Goal: Information Seeking & Learning: Learn about a topic

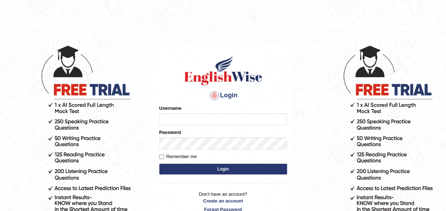
click at [169, 120] on input "Username" at bounding box center [223, 119] width 128 height 12
type input "Jepkoech"
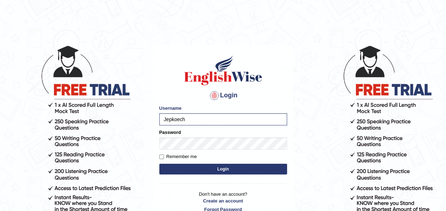
click at [178, 167] on button "Login" at bounding box center [223, 169] width 128 height 11
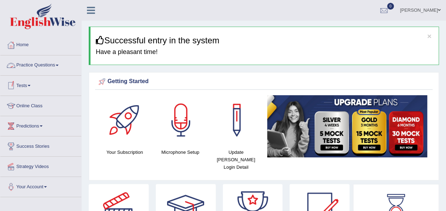
click at [59, 65] on span at bounding box center [57, 65] width 3 height 1
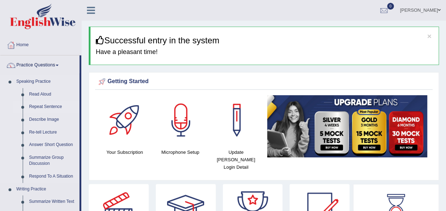
click at [41, 106] on link "Repeat Sentence" at bounding box center [53, 107] width 54 height 13
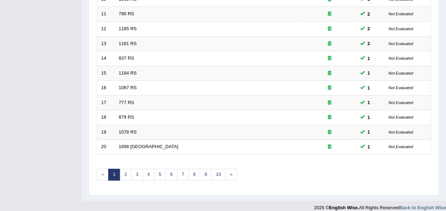
scroll to position [256, 0]
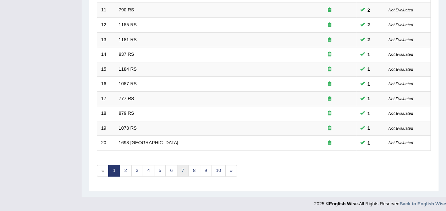
click at [179, 169] on link "7" at bounding box center [183, 171] width 12 height 12
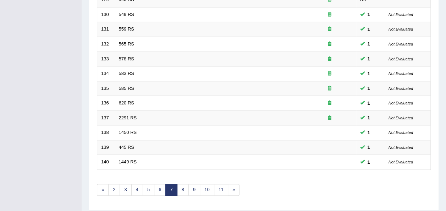
scroll to position [256, 0]
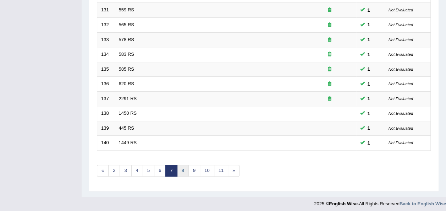
click at [185, 172] on link "8" at bounding box center [183, 171] width 12 height 12
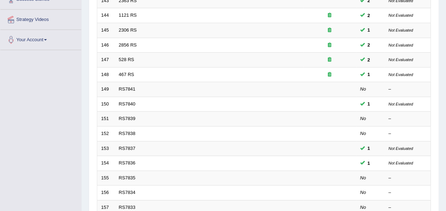
scroll to position [199, 0]
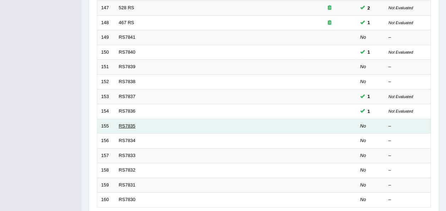
click at [126, 126] on link "RS7835" at bounding box center [127, 125] width 17 height 5
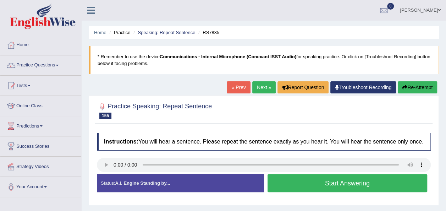
click at [259, 93] on link "Next »" at bounding box center [264, 87] width 23 height 12
click at [259, 86] on link "Next »" at bounding box center [264, 87] width 23 height 12
click at [59, 67] on link "Practice Questions" at bounding box center [40, 64] width 81 height 18
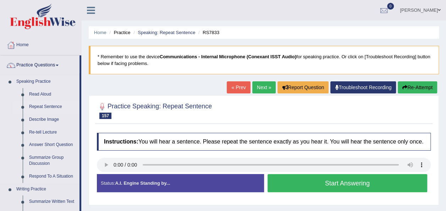
click at [43, 103] on link "Repeat Sentence" at bounding box center [53, 107] width 54 height 13
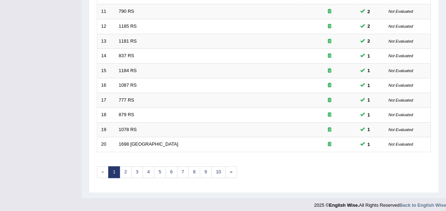
scroll to position [256, 0]
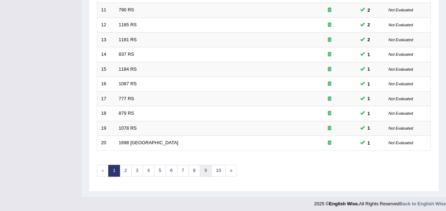
click at [201, 169] on link "9" at bounding box center [206, 171] width 12 height 12
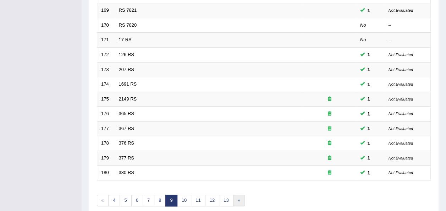
scroll to position [227, 0]
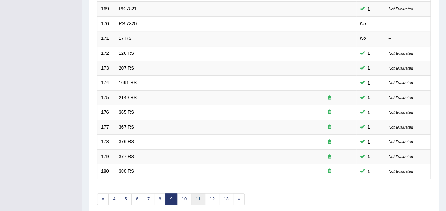
click at [199, 194] on link "11" at bounding box center [198, 199] width 14 height 12
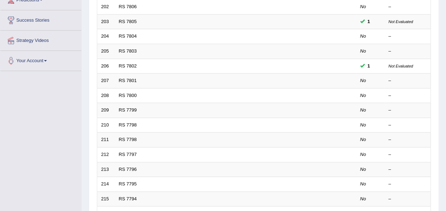
scroll to position [142, 0]
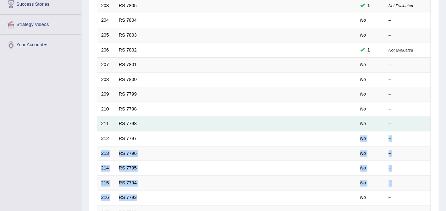
drag, startPoint x: 0, startPoint y: 0, endPoint x: 178, endPoint y: 119, distance: 214.6
click at [178, 119] on tbody "201 RS 7807 1 Not Evaluated 202 RS 7806 No – 203 RS 7805 1 Not Evaluated 204 RS…" at bounding box center [264, 117] width 334 height 296
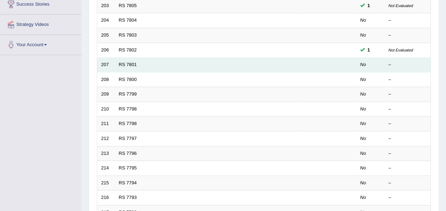
click at [123, 60] on td "RS 7801" at bounding box center [209, 65] width 188 height 15
click at [123, 62] on link "RS 7801" at bounding box center [128, 64] width 18 height 5
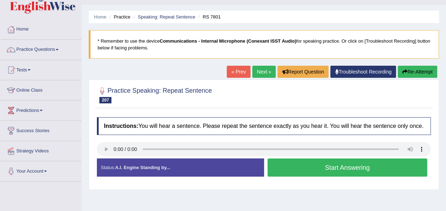
scroll to position [28, 0]
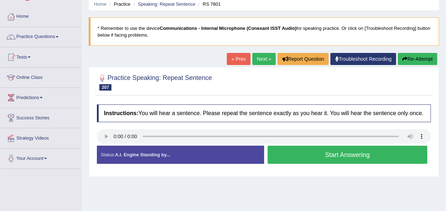
click at [266, 61] on link "Next »" at bounding box center [264, 59] width 23 height 12
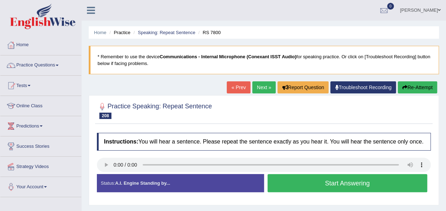
click at [278, 187] on button "Start Answering" at bounding box center [348, 183] width 160 height 18
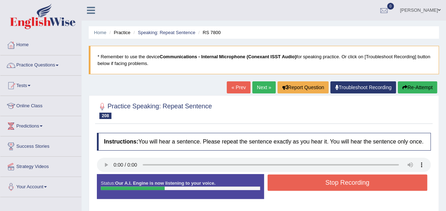
click at [278, 187] on button "Stop Recording" at bounding box center [348, 182] width 160 height 16
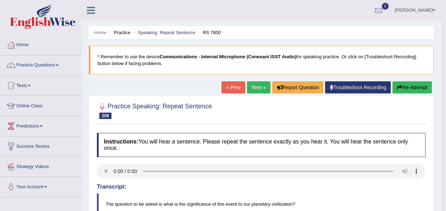
click at [252, 91] on link "Next »" at bounding box center [258, 87] width 23 height 12
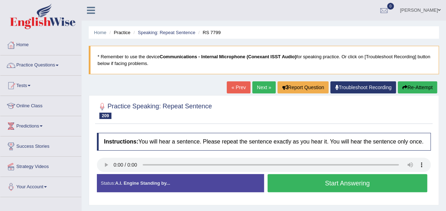
click at [276, 183] on button "Start Answering" at bounding box center [348, 183] width 160 height 18
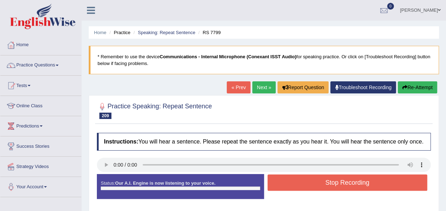
click at [276, 183] on div "Status: Our A.I. Engine is now listening to your voice. Start Answering Stop Re…" at bounding box center [264, 190] width 334 height 32
click at [276, 183] on button "Stop Recording" at bounding box center [348, 182] width 160 height 16
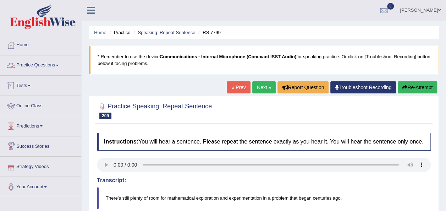
click at [60, 64] on link "Practice Questions" at bounding box center [40, 64] width 81 height 18
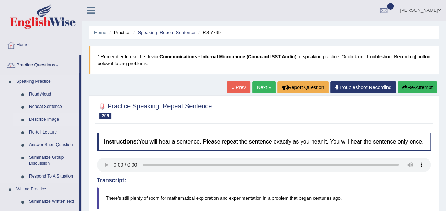
click at [43, 120] on link "Describe Image" at bounding box center [53, 119] width 54 height 13
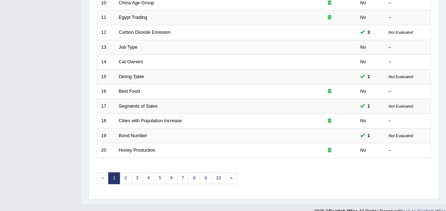
scroll to position [256, 0]
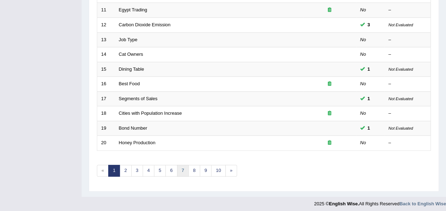
click at [177, 170] on link "7" at bounding box center [183, 171] width 12 height 12
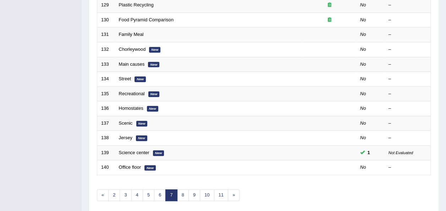
scroll to position [256, 0]
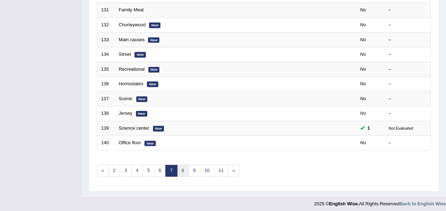
click at [182, 171] on link "8" at bounding box center [183, 171] width 12 height 12
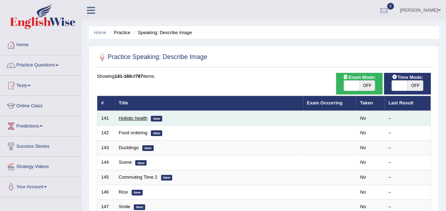
click at [132, 120] on link "Holistic health" at bounding box center [133, 117] width 29 height 5
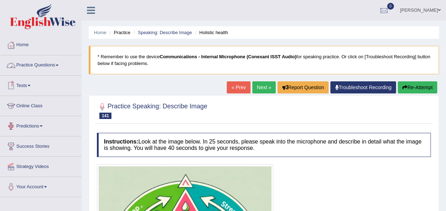
click at [58, 66] on link "Practice Questions" at bounding box center [40, 64] width 81 height 18
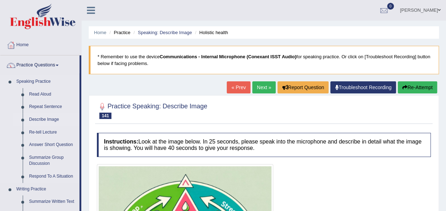
click at [43, 120] on link "Describe Image" at bounding box center [53, 119] width 54 height 13
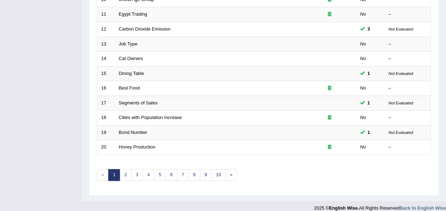
scroll to position [256, 0]
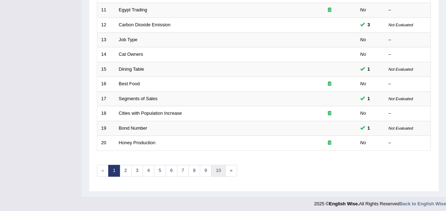
click at [213, 171] on link "10" at bounding box center [218, 171] width 14 height 12
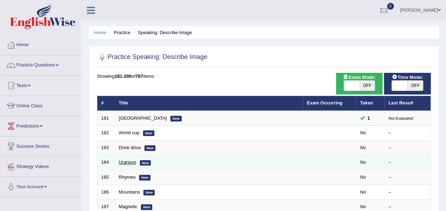
click at [127, 159] on link "Uranium" at bounding box center [127, 161] width 17 height 5
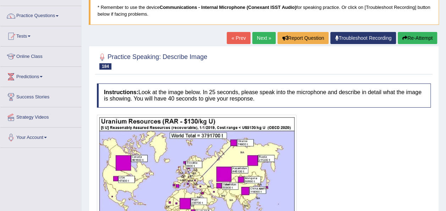
scroll to position [71, 0]
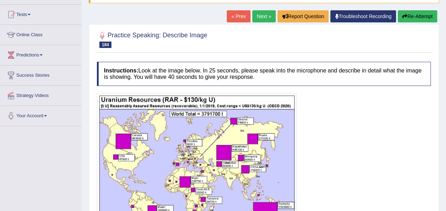
click at [260, 17] on link "Next »" at bounding box center [264, 16] width 23 height 12
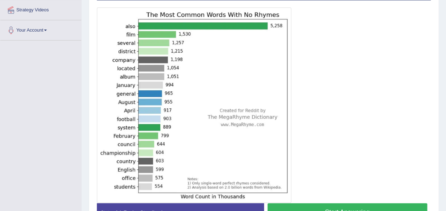
scroll to position [156, 0]
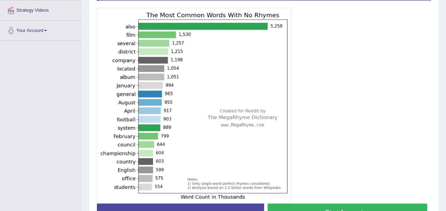
click at [296, 206] on button "Start Answering" at bounding box center [348, 213] width 160 height 18
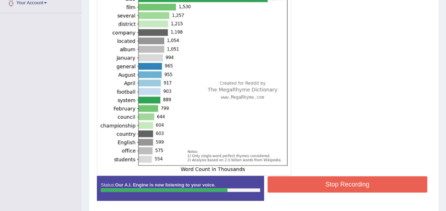
scroll to position [185, 0]
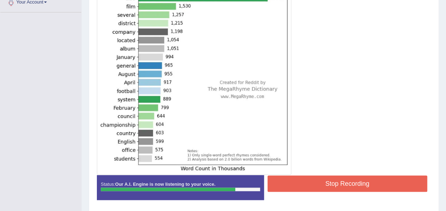
click at [322, 176] on button "Stop Recording" at bounding box center [348, 183] width 160 height 16
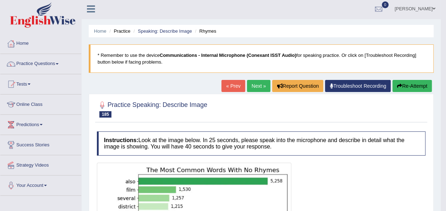
scroll to position [0, 0]
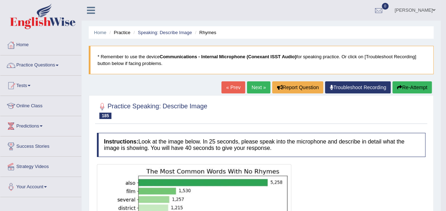
click at [251, 86] on link "Next »" at bounding box center [258, 87] width 23 height 12
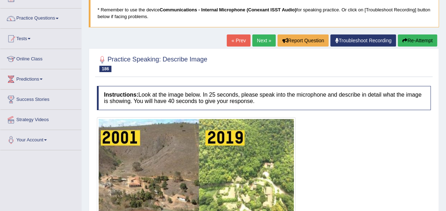
scroll to position [28, 0]
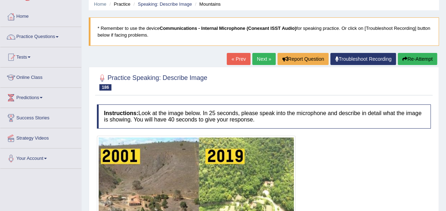
click at [256, 60] on link "Next »" at bounding box center [264, 59] width 23 height 12
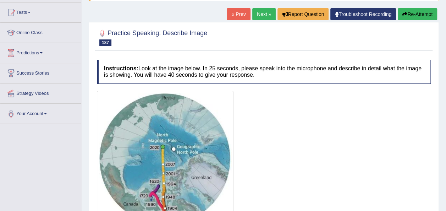
scroll to position [71, 0]
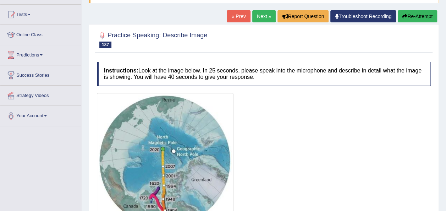
click at [256, 15] on link "Next »" at bounding box center [264, 16] width 23 height 12
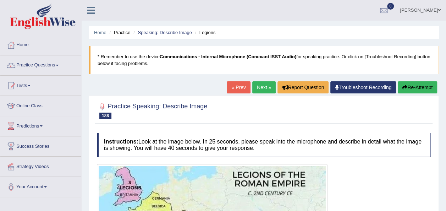
click at [256, 88] on link "Next »" at bounding box center [264, 87] width 23 height 12
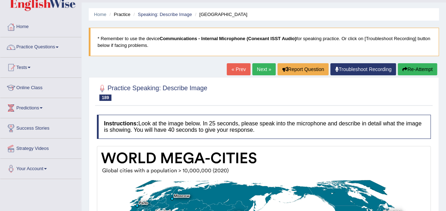
scroll to position [10, 0]
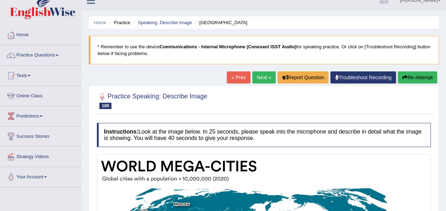
click at [263, 74] on link "Next »" at bounding box center [264, 77] width 23 height 12
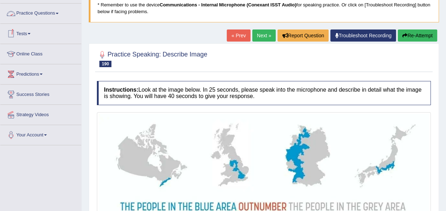
click at [59, 13] on span at bounding box center [57, 13] width 3 height 1
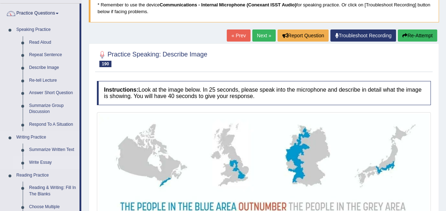
click at [40, 163] on link "Write Essay" at bounding box center [53, 162] width 54 height 13
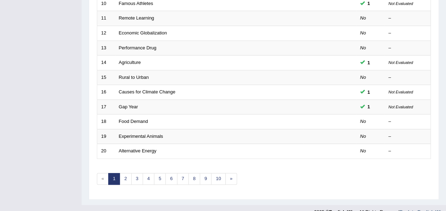
scroll to position [256, 0]
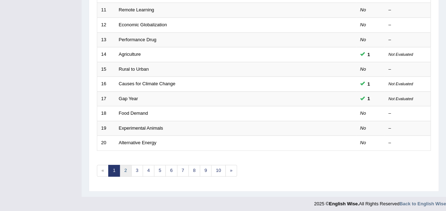
click at [128, 166] on link "2" at bounding box center [126, 171] width 12 height 12
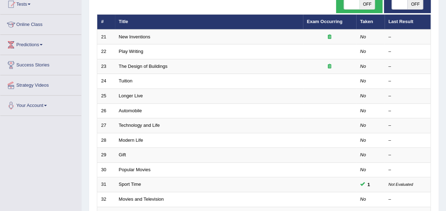
scroll to position [99, 0]
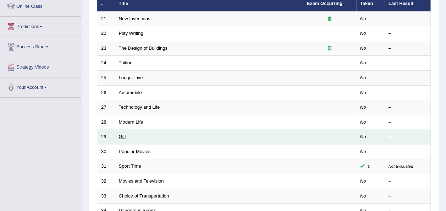
click at [122, 136] on link "Gift" at bounding box center [122, 136] width 7 height 5
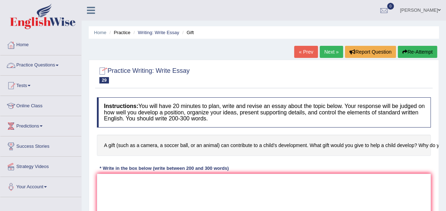
click at [59, 65] on span at bounding box center [57, 65] width 3 height 1
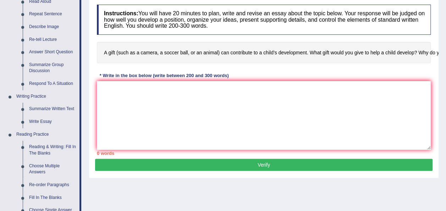
scroll to position [99, 0]
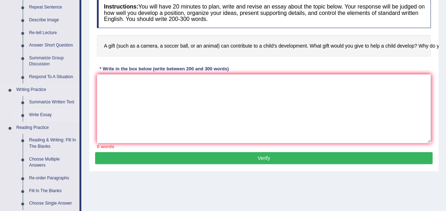
click at [33, 116] on link "Write Essay" at bounding box center [53, 115] width 54 height 13
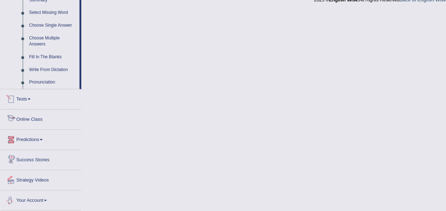
scroll to position [357, 0]
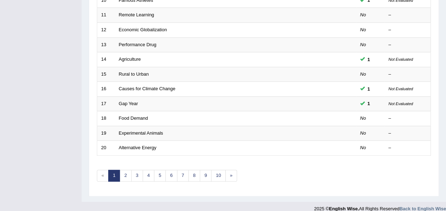
scroll to position [256, 0]
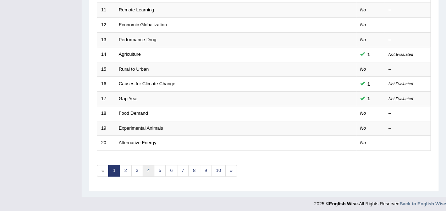
click at [146, 168] on link "4" at bounding box center [149, 171] width 12 height 12
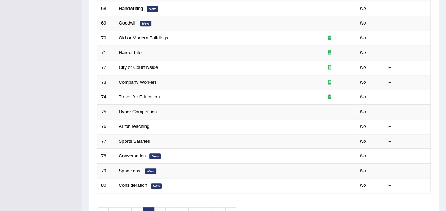
scroll to position [227, 0]
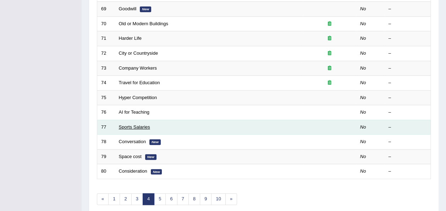
click at [130, 124] on link "Sports Salaries" at bounding box center [134, 126] width 31 height 5
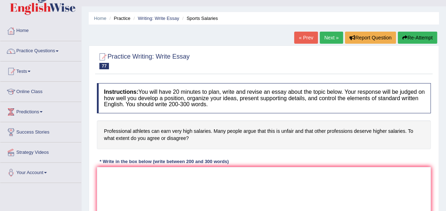
scroll to position [28, 0]
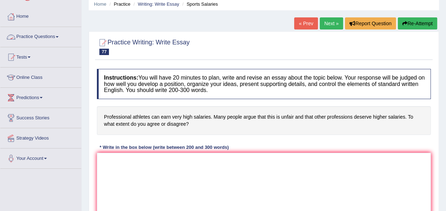
click at [59, 37] on span at bounding box center [57, 36] width 3 height 1
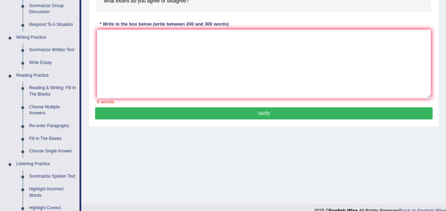
scroll to position [156, 0]
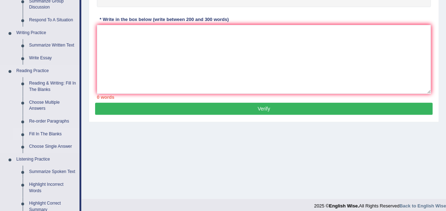
click at [37, 132] on link "Fill In The Blanks" at bounding box center [53, 134] width 54 height 13
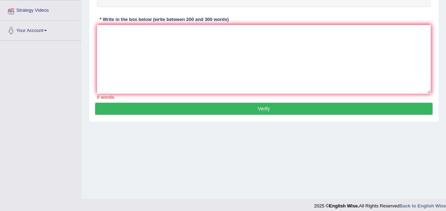
scroll to position [162, 0]
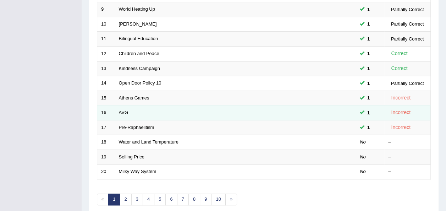
scroll to position [227, 0]
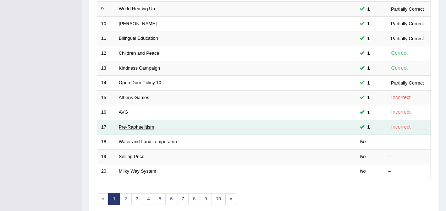
click at [126, 124] on link "Pre-Raphaelitism" at bounding box center [137, 126] width 36 height 5
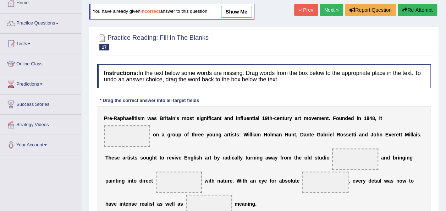
scroll to position [43, 0]
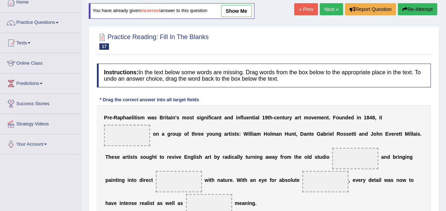
click at [231, 6] on link "show me" at bounding box center [236, 11] width 31 height 12
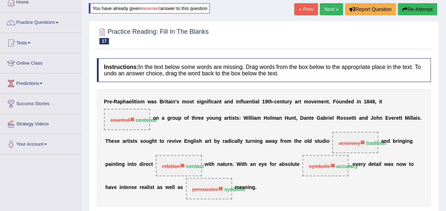
click at [231, 6] on div "Home Practice Reading: Fill In The Blanks Pre-Raphaelitism You have already giv…" at bounding box center [264, 134] width 365 height 355
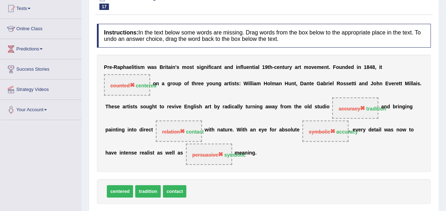
scroll to position [85, 0]
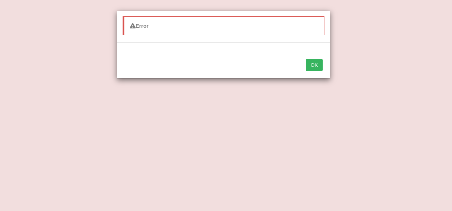
click at [314, 61] on button "OK" at bounding box center [314, 65] width 16 height 12
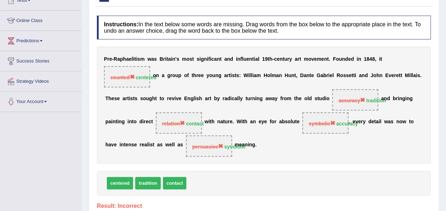
click at [285, 159] on div "P r e - R a p h a e l i t i s m w a s B r i t a i n ' s m o s t s i g n i f i c…" at bounding box center [264, 105] width 334 height 117
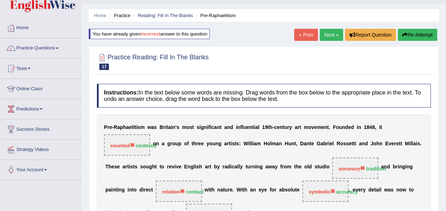
scroll to position [14, 0]
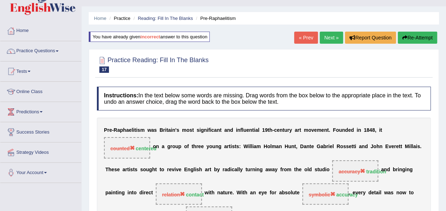
click at [331, 39] on link "Next »" at bounding box center [331, 38] width 23 height 12
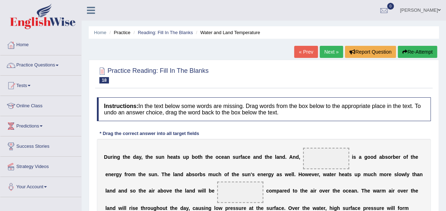
click at [287, 136] on div "Instructions: In the text below some words are missing. Drag words from the box…" at bounding box center [264, 214] width 338 height 240
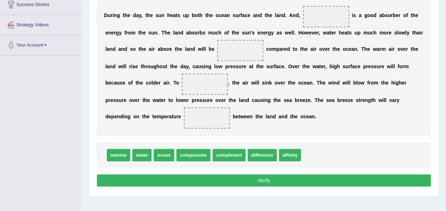
scroll to position [142, 0]
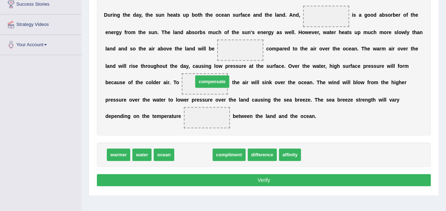
drag, startPoint x: 194, startPoint y: 155, endPoint x: 212, endPoint y: 82, distance: 74.8
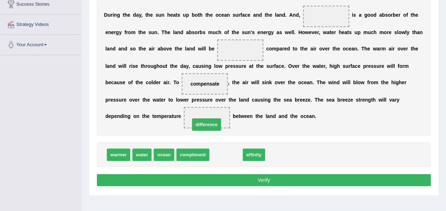
drag, startPoint x: 220, startPoint y: 150, endPoint x: 197, endPoint y: 115, distance: 42.2
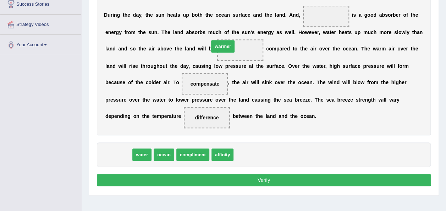
drag, startPoint x: 121, startPoint y: 155, endPoint x: 227, endPoint y: 44, distance: 153.0
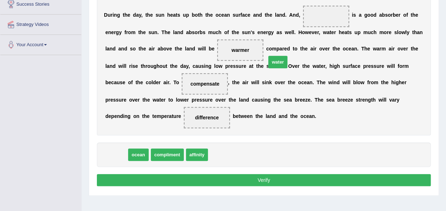
drag, startPoint x: 124, startPoint y: 154, endPoint x: 325, endPoint y: 22, distance: 241.4
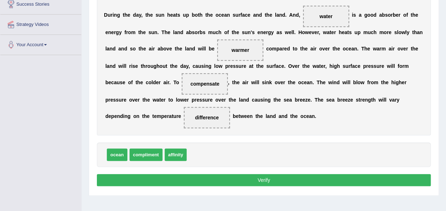
click at [242, 179] on button "Verify" at bounding box center [264, 180] width 334 height 12
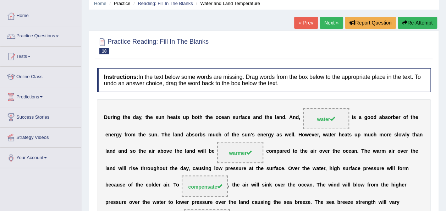
scroll to position [28, 0]
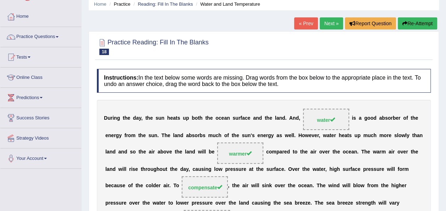
click at [329, 25] on link "Next »" at bounding box center [331, 23] width 23 height 12
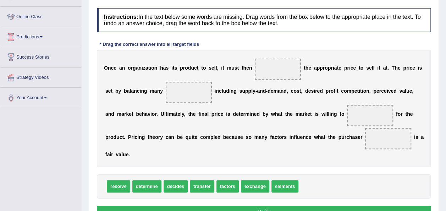
scroll to position [99, 0]
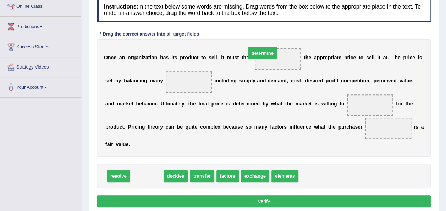
drag, startPoint x: 146, startPoint y: 175, endPoint x: 270, endPoint y: 55, distance: 171.8
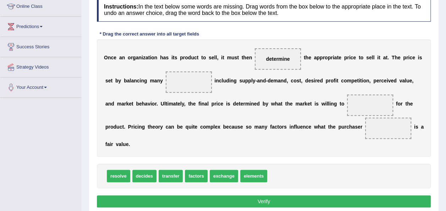
drag, startPoint x: 275, startPoint y: 55, endPoint x: 261, endPoint y: 167, distance: 113.2
click at [261, 167] on div "Instructions: In the text below some words are missing. Drag words from the box…" at bounding box center [264, 103] width 338 height 219
drag, startPoint x: 276, startPoint y: 56, endPoint x: 288, endPoint y: 182, distance: 125.6
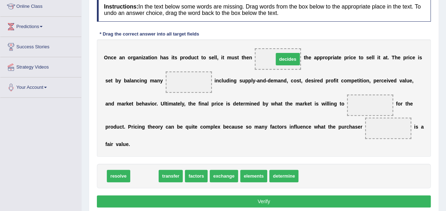
drag, startPoint x: 144, startPoint y: 175, endPoint x: 288, endPoint y: 58, distance: 185.1
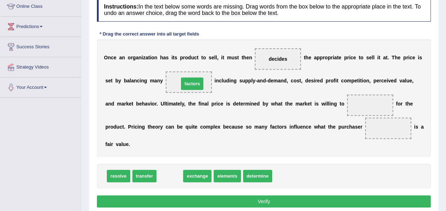
drag, startPoint x: 170, startPoint y: 176, endPoint x: 193, endPoint y: 83, distance: 95.7
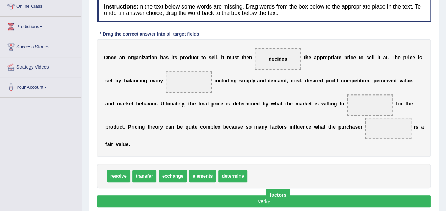
drag, startPoint x: 193, startPoint y: 83, endPoint x: 283, endPoint y: 199, distance: 147.2
click at [283, 199] on span "factors" at bounding box center [278, 195] width 24 height 13
drag, startPoint x: 189, startPoint y: 79, endPoint x: 264, endPoint y: 184, distance: 128.9
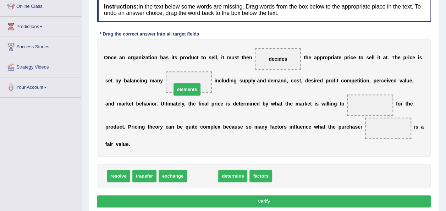
drag, startPoint x: 196, startPoint y: 174, endPoint x: 180, endPoint y: 82, distance: 92.6
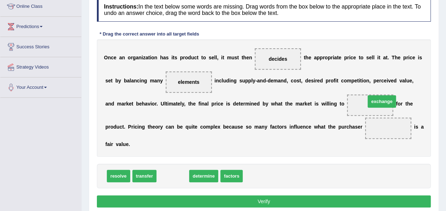
drag, startPoint x: 175, startPoint y: 174, endPoint x: 378, endPoint y: 104, distance: 214.4
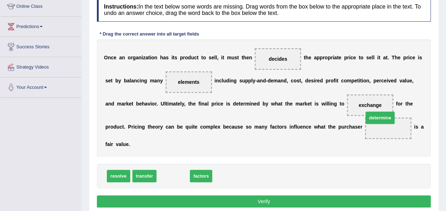
drag, startPoint x: 174, startPoint y: 175, endPoint x: 384, endPoint y: 120, distance: 217.1
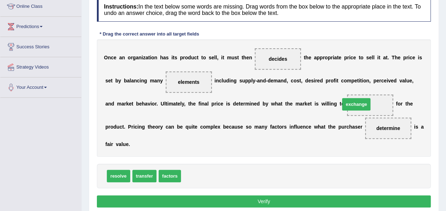
drag, startPoint x: 195, startPoint y: 177, endPoint x: 358, endPoint y: 104, distance: 179.0
click at [265, 197] on button "Verify" at bounding box center [264, 201] width 334 height 12
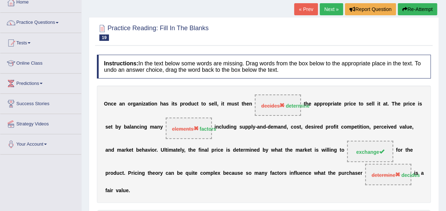
scroll to position [43, 0]
click at [335, 10] on link "Next »" at bounding box center [331, 9] width 23 height 12
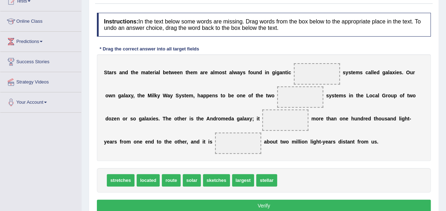
scroll to position [88, 0]
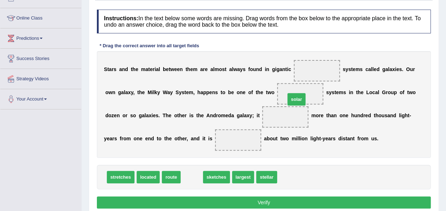
drag, startPoint x: 183, startPoint y: 178, endPoint x: 288, endPoint y: 100, distance: 130.5
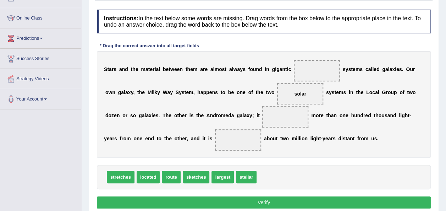
click at [274, 163] on div "Instructions: In the text below some words are missing. Drag words from the box…" at bounding box center [264, 110] width 338 height 208
drag, startPoint x: 149, startPoint y: 176, endPoint x: 287, endPoint y: 116, distance: 150.5
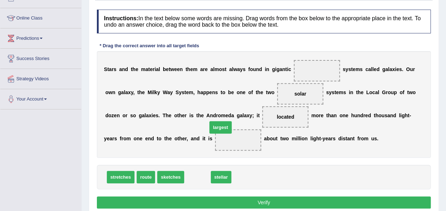
drag, startPoint x: 203, startPoint y: 177, endPoint x: 227, endPoint y: 128, distance: 54.3
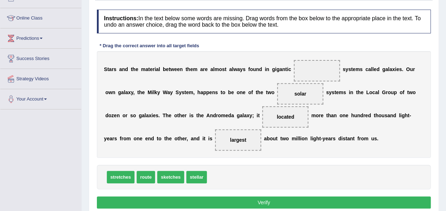
drag, startPoint x: 292, startPoint y: 94, endPoint x: 320, endPoint y: 57, distance: 46.4
click at [320, 57] on div "S t a r s a n d t h e m a t e r i a l b e t w e e n t h e m a r e a l m o s t a…" at bounding box center [264, 104] width 334 height 107
drag, startPoint x: 299, startPoint y: 90, endPoint x: 310, endPoint y: 69, distance: 23.4
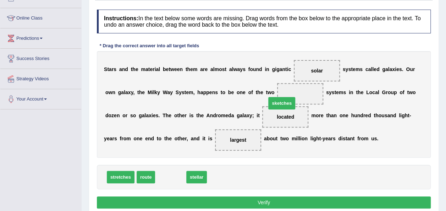
drag, startPoint x: 169, startPoint y: 177, endPoint x: 287, endPoint y: 98, distance: 141.3
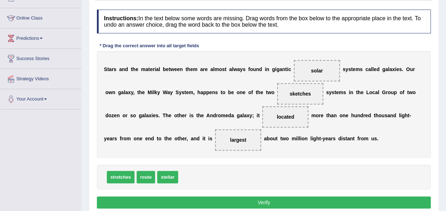
click at [251, 204] on button "Verify" at bounding box center [264, 202] width 334 height 12
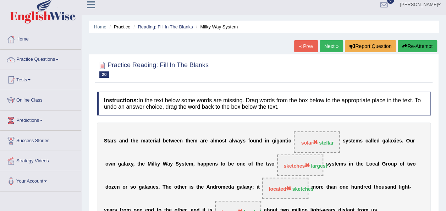
scroll to position [0, 0]
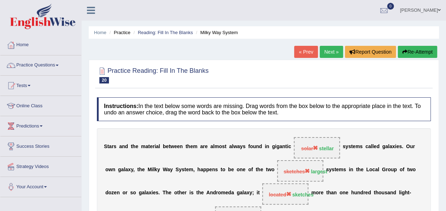
click at [332, 53] on link "Next »" at bounding box center [331, 52] width 23 height 12
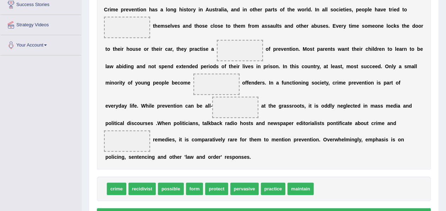
scroll to position [142, 0]
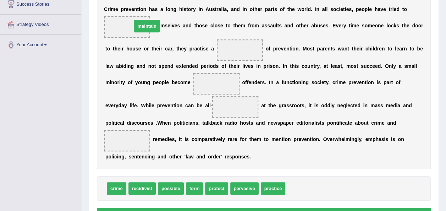
drag, startPoint x: 291, startPoint y: 186, endPoint x: 135, endPoint y: 22, distance: 226.9
drag, startPoint x: 120, startPoint y: 23, endPoint x: 195, endPoint y: 79, distance: 93.3
click at [195, 79] on div "C r i m e p r e v e n t i o n h a s a l o n g h i s t o r y i n A u s t r a l i…" at bounding box center [264, 83] width 334 height 172
drag, startPoint x: 124, startPoint y: 26, endPoint x: 296, endPoint y: 147, distance: 210.6
click at [296, 137] on span "maintain" at bounding box center [285, 130] width 28 height 13
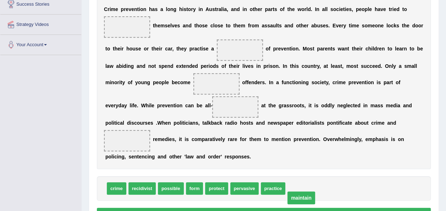
drag, startPoint x: 125, startPoint y: 27, endPoint x: 303, endPoint y: 202, distance: 249.9
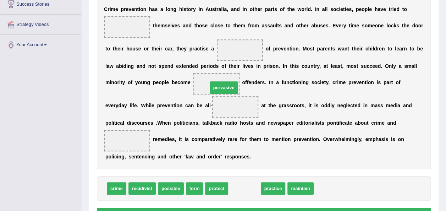
drag, startPoint x: 240, startPoint y: 187, endPoint x: 219, endPoint y: 86, distance: 103.1
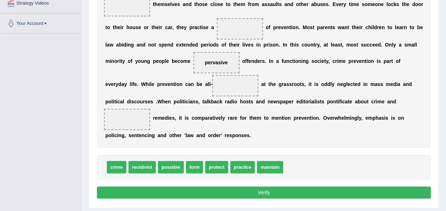
scroll to position [170, 0]
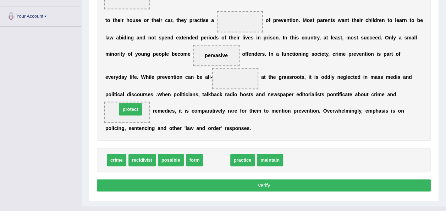
drag, startPoint x: 216, startPoint y: 161, endPoint x: 130, endPoint y: 110, distance: 100.2
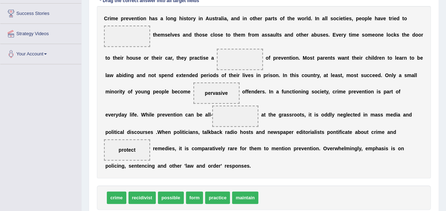
scroll to position [128, 0]
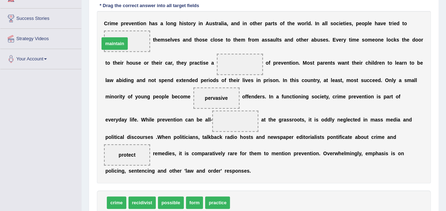
drag, startPoint x: 245, startPoint y: 203, endPoint x: 118, endPoint y: 42, distance: 205.3
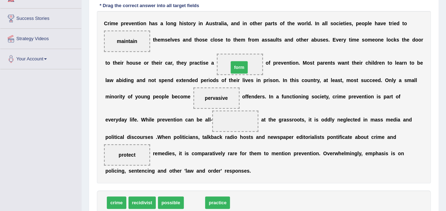
drag, startPoint x: 197, startPoint y: 201, endPoint x: 242, endPoint y: 63, distance: 145.6
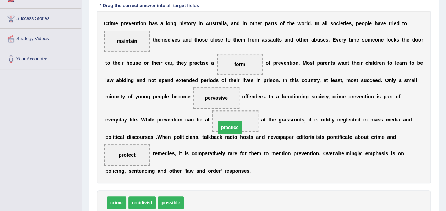
drag, startPoint x: 196, startPoint y: 201, endPoint x: 227, endPoint y: 123, distance: 85.0
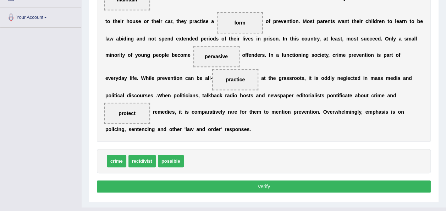
scroll to position [182, 0]
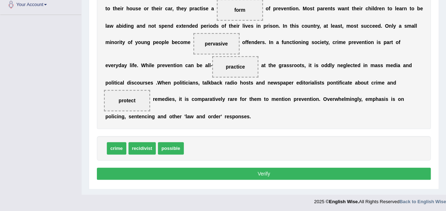
click at [270, 173] on button "Verify" at bounding box center [264, 174] width 334 height 12
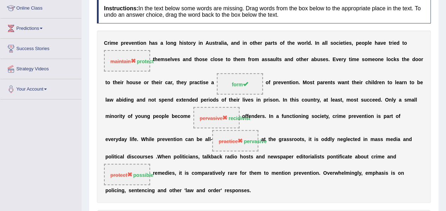
scroll to position [91, 0]
